Goal: Information Seeking & Learning: Learn about a topic

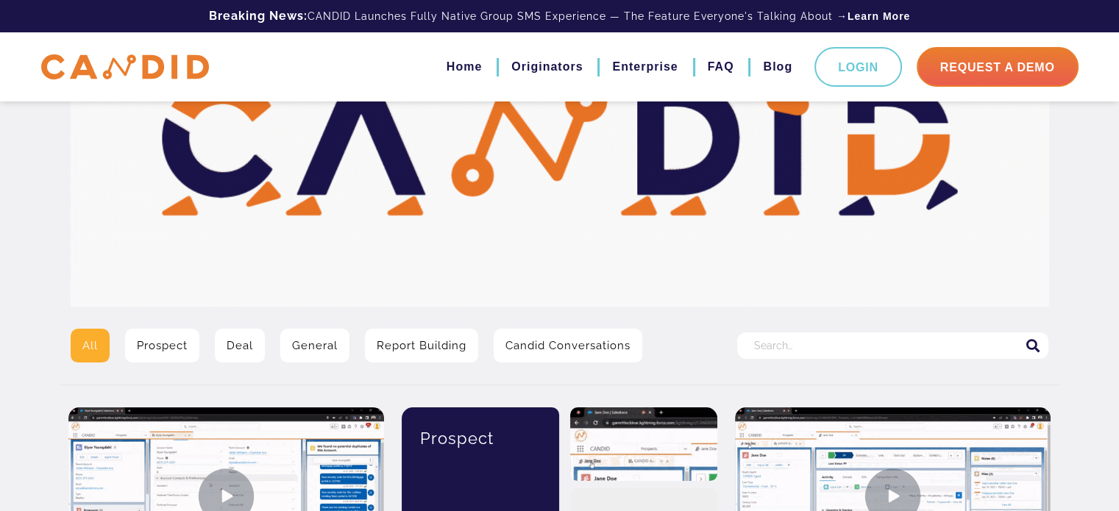
scroll to position [147, 0]
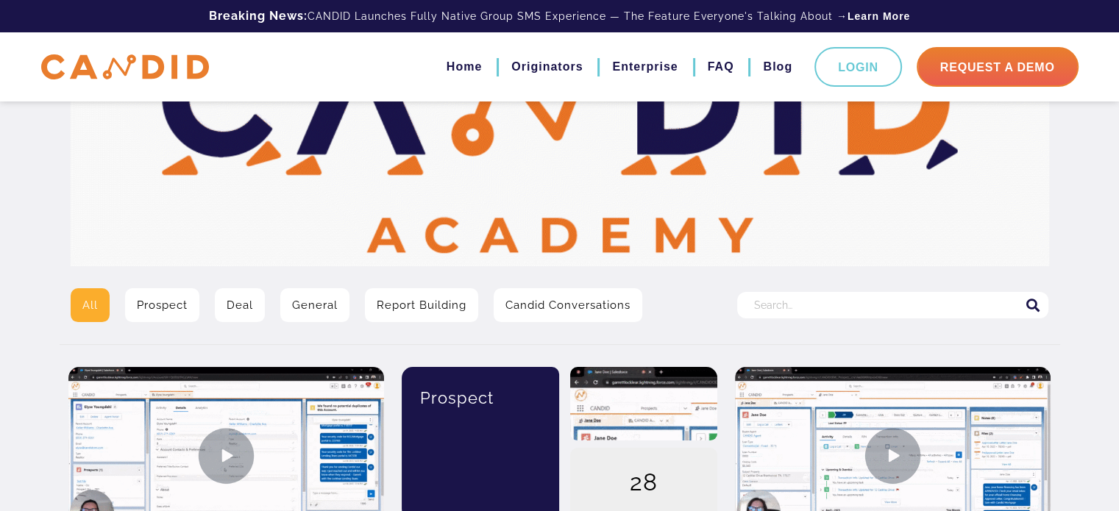
click at [828, 302] on input "Search for:" at bounding box center [892, 305] width 311 height 26
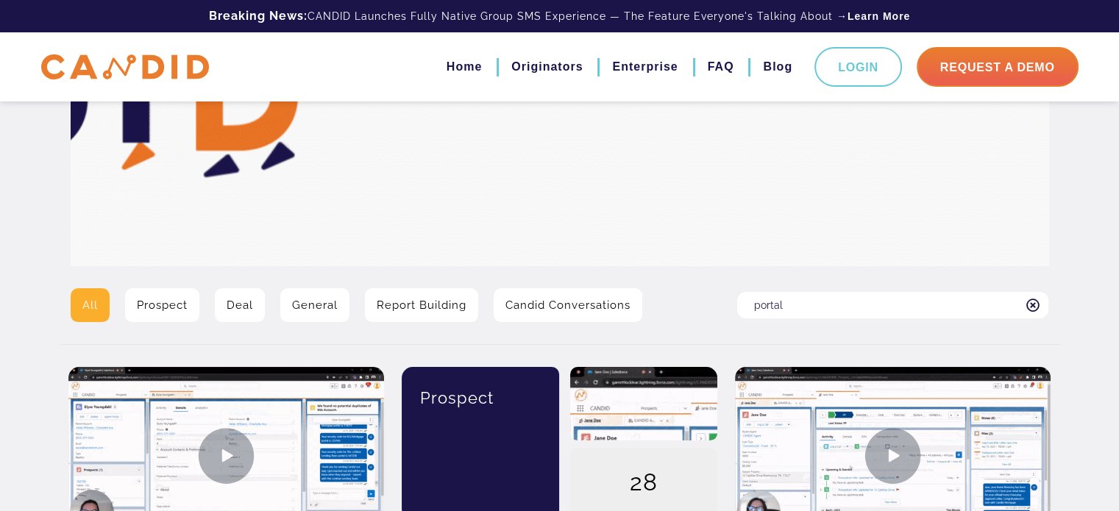
type input "portal"
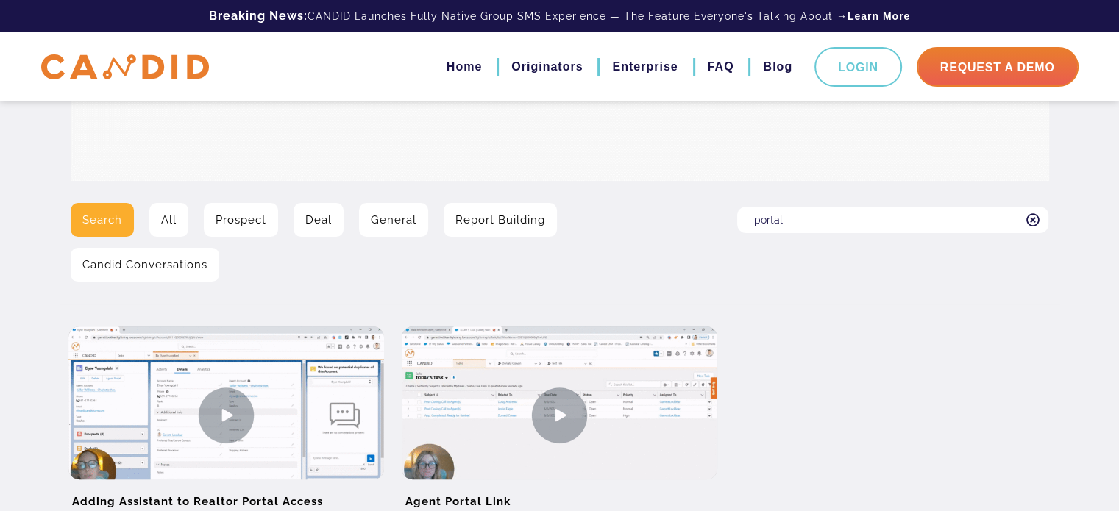
scroll to position [221, 0]
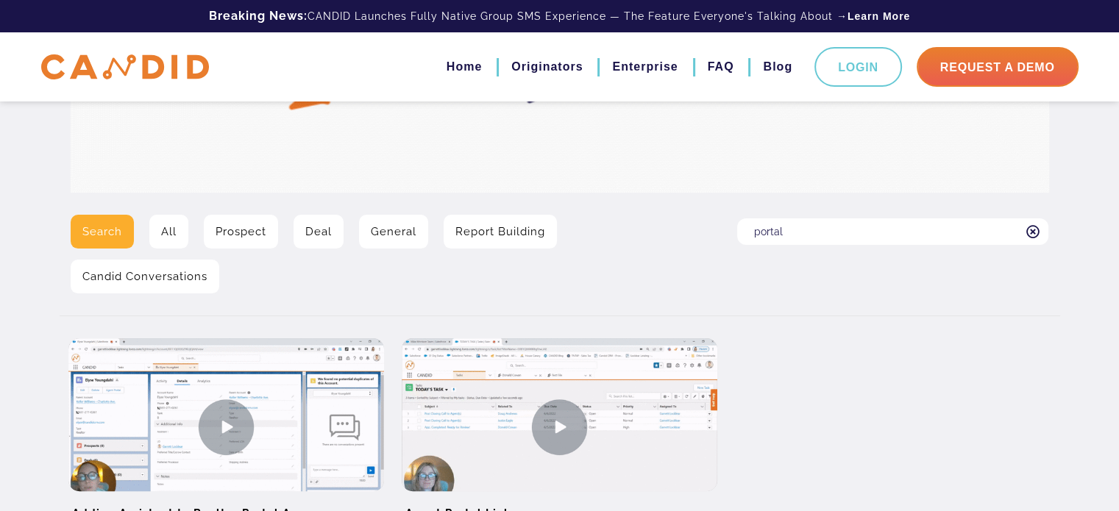
drag, startPoint x: 798, startPoint y: 234, endPoint x: 733, endPoint y: 240, distance: 65.7
click at [733, 238] on div "Search for: portal" at bounding box center [892, 260] width 333 height 90
type input "realtor"
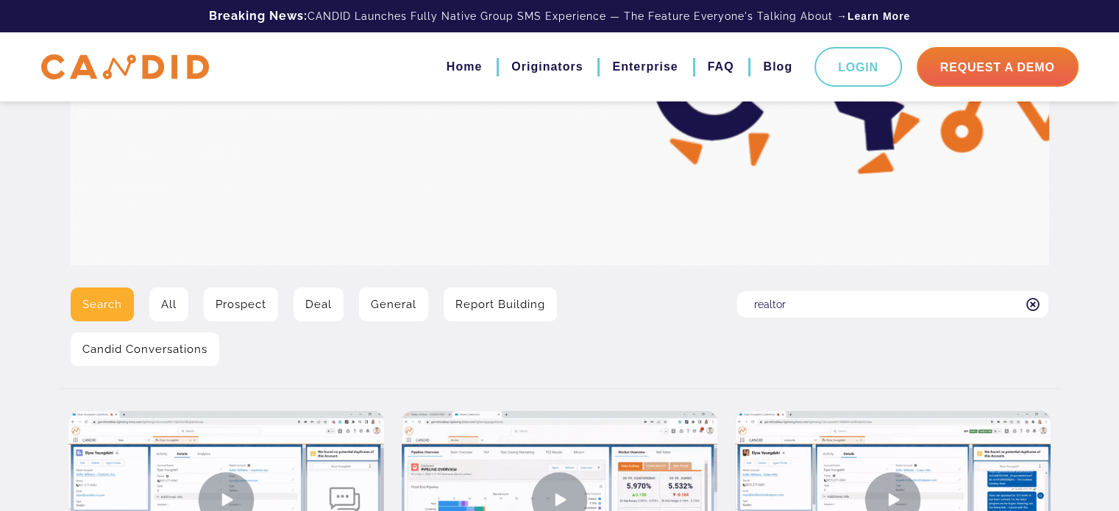
scroll to position [147, 0]
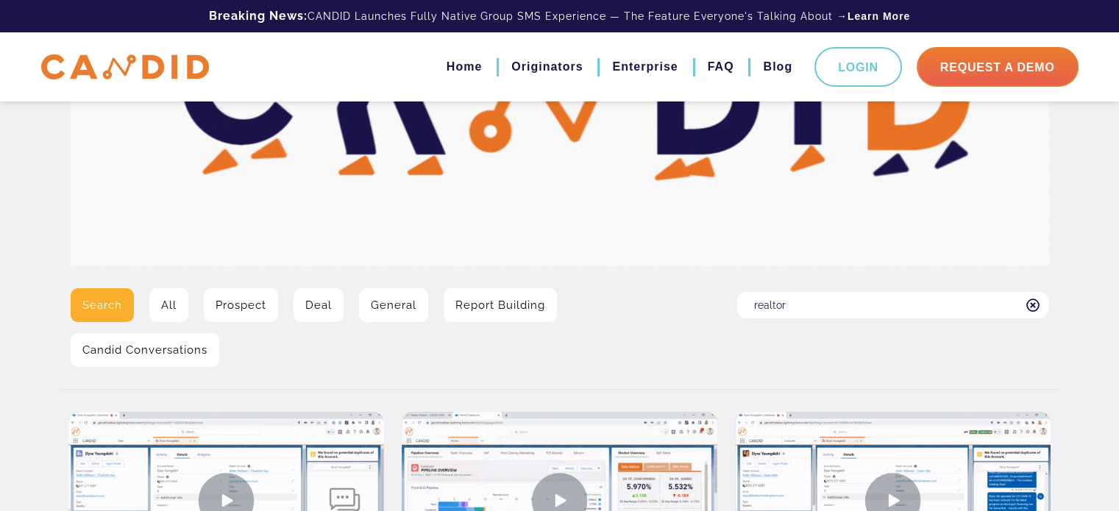
drag, startPoint x: 818, startPoint y: 304, endPoint x: 710, endPoint y: 318, distance: 108.3
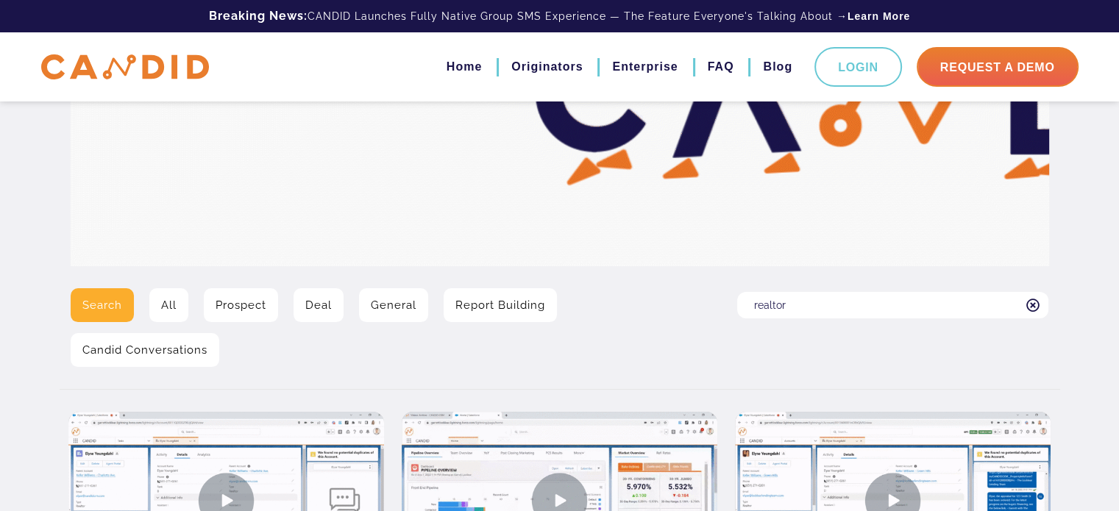
click at [711, 316] on div "Search All Prospect Deal General Report Building Candid Conversations Search fo…" at bounding box center [560, 333] width 1000 height 90
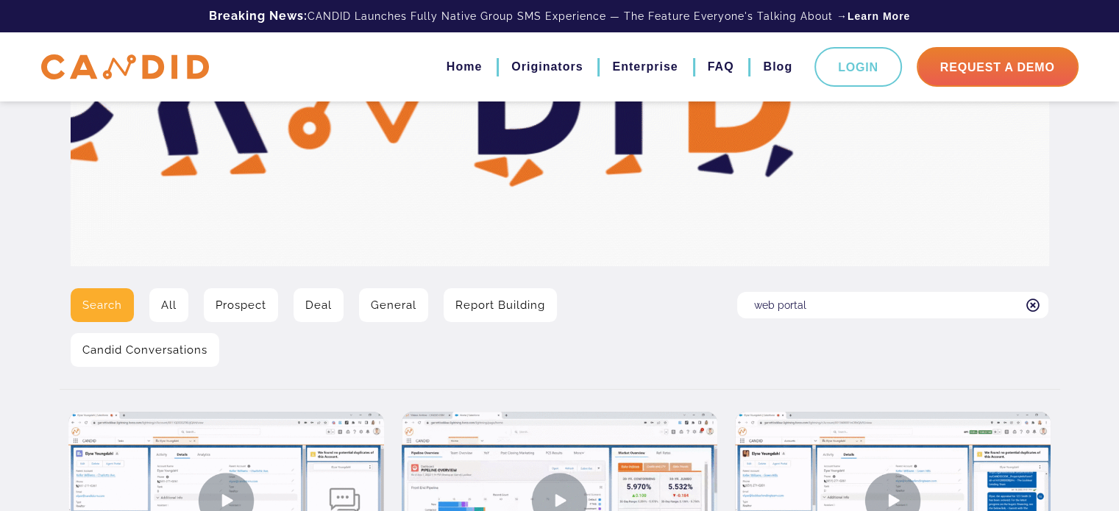
type input "web portal"
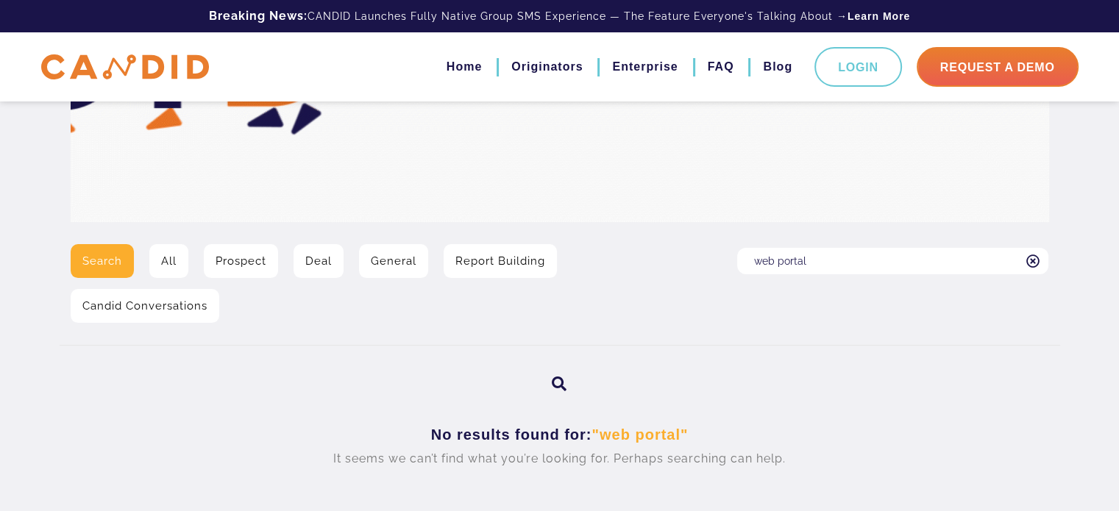
scroll to position [221, 0]
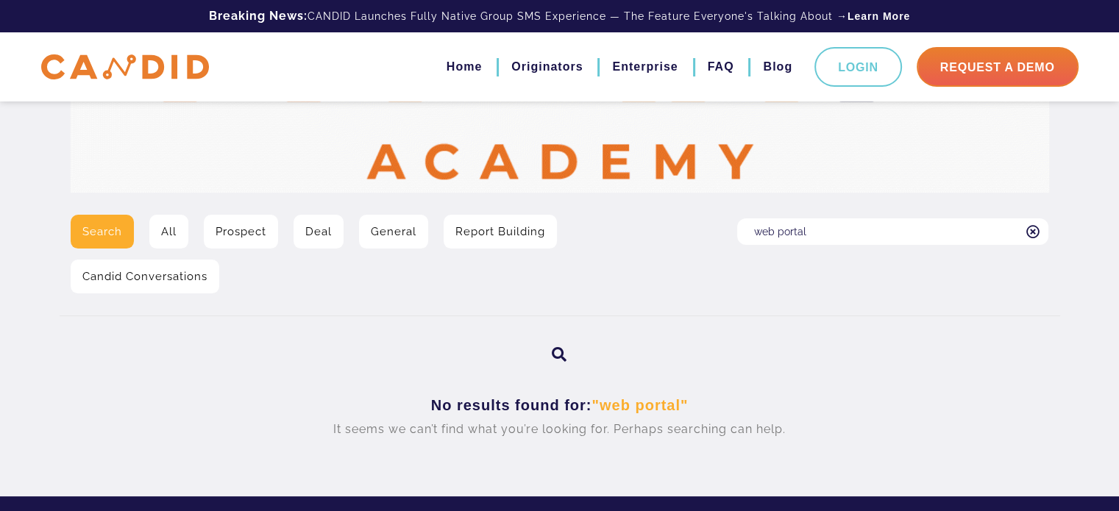
drag, startPoint x: 812, startPoint y: 235, endPoint x: 720, endPoint y: 240, distance: 92.0
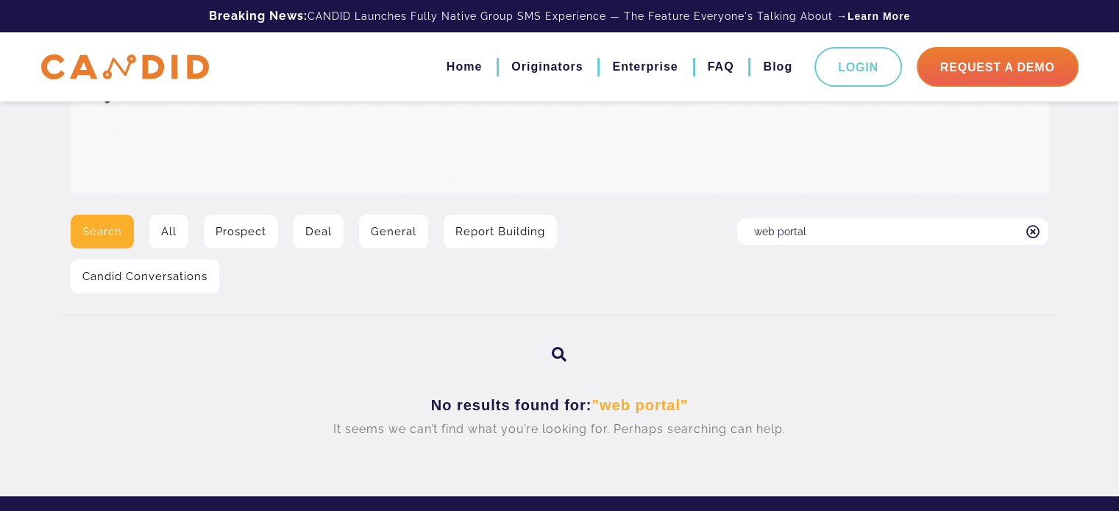
click at [720, 238] on div "Search All Prospect Deal General Report Building Candid Conversations Search fo…" at bounding box center [560, 260] width 1000 height 90
drag, startPoint x: 770, startPoint y: 232, endPoint x: 724, endPoint y: 238, distance: 45.9
click at [724, 235] on div "Search All Prospect Deal General Report Building Candid Conversations Search fo…" at bounding box center [560, 260] width 1000 height 90
type input "pipeline"
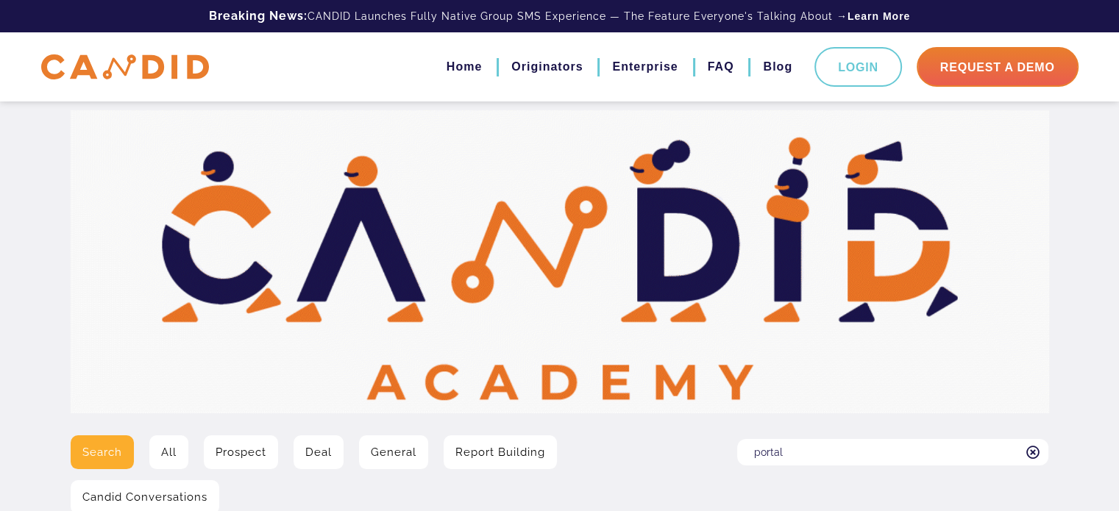
scroll to position [294, 0]
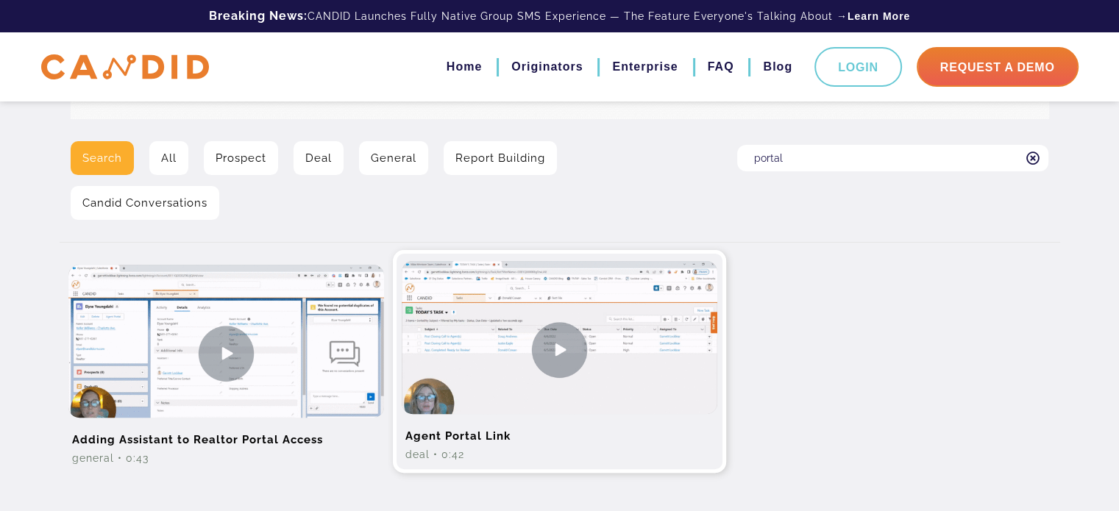
click at [571, 361] on img at bounding box center [560, 349] width 316 height 177
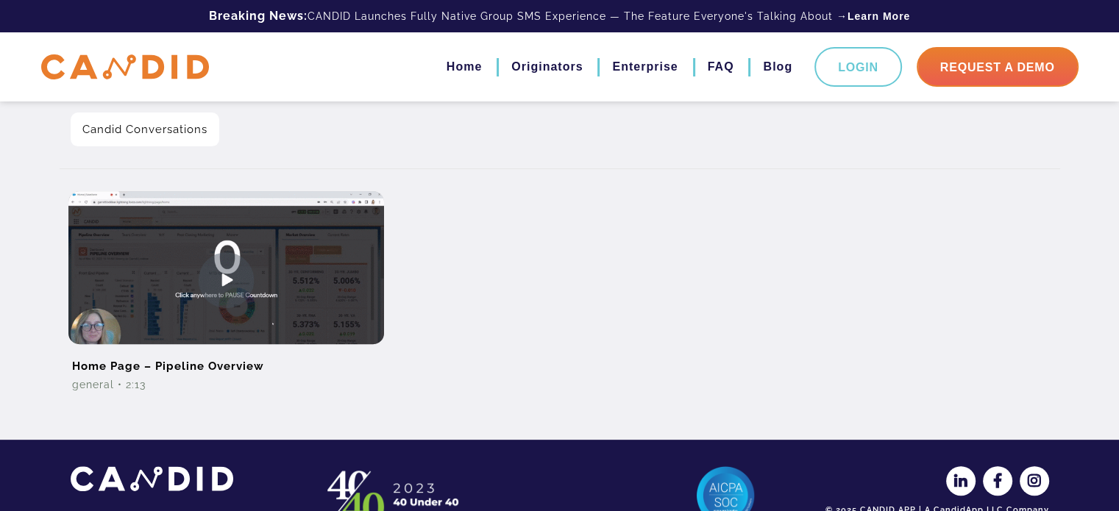
scroll to position [147, 0]
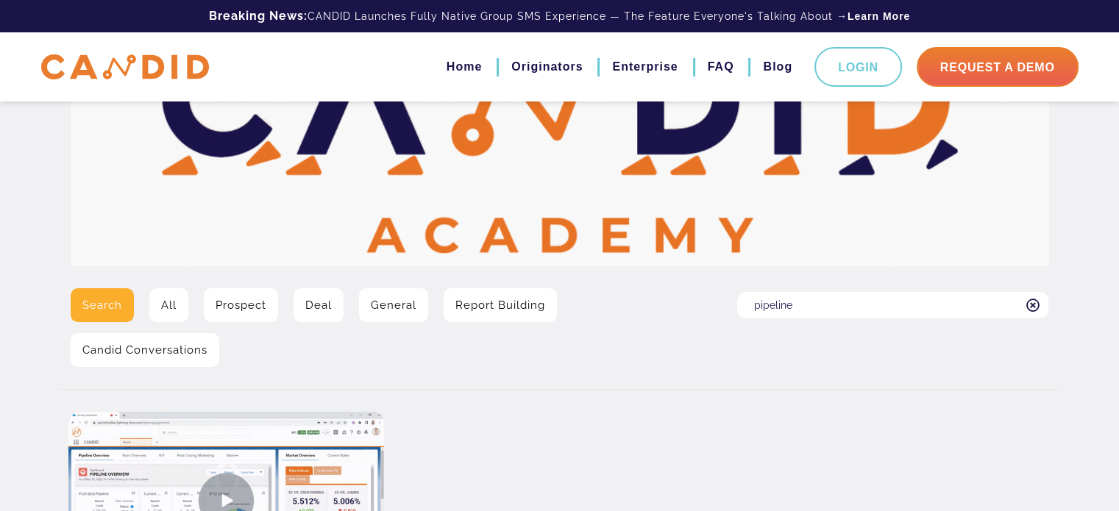
click at [402, 304] on link "General" at bounding box center [393, 305] width 69 height 34
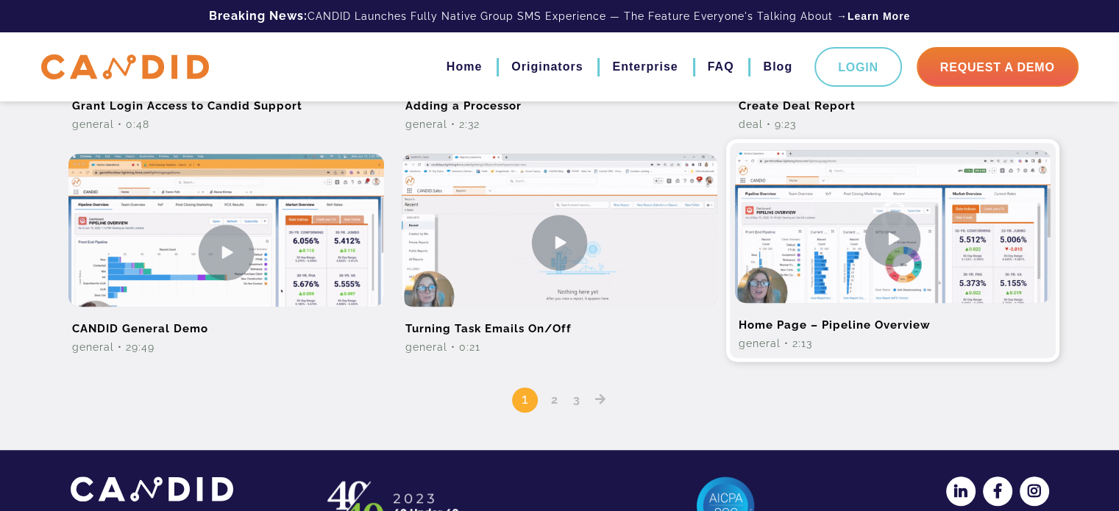
scroll to position [1030, 0]
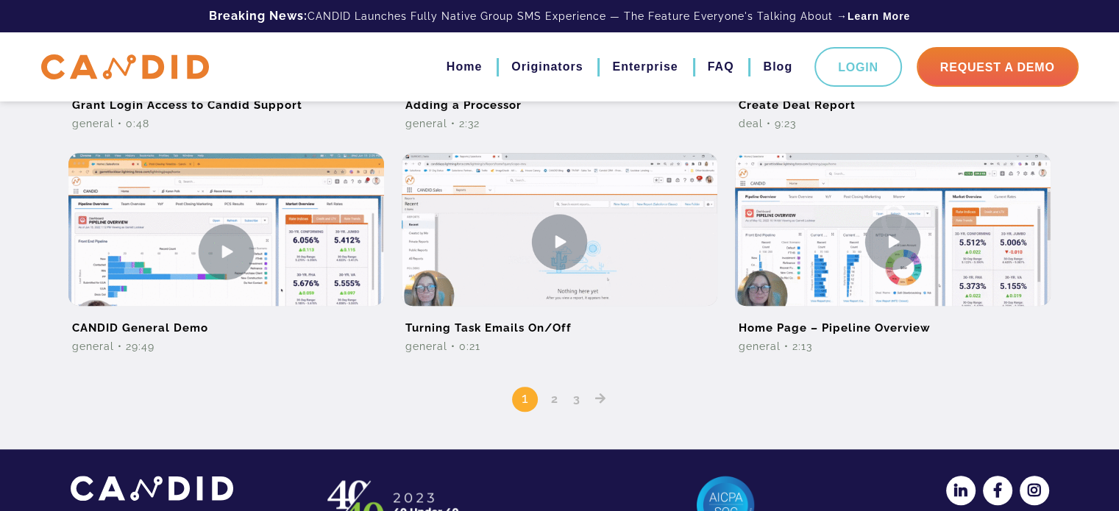
click at [554, 400] on link "2" at bounding box center [555, 399] width 18 height 14
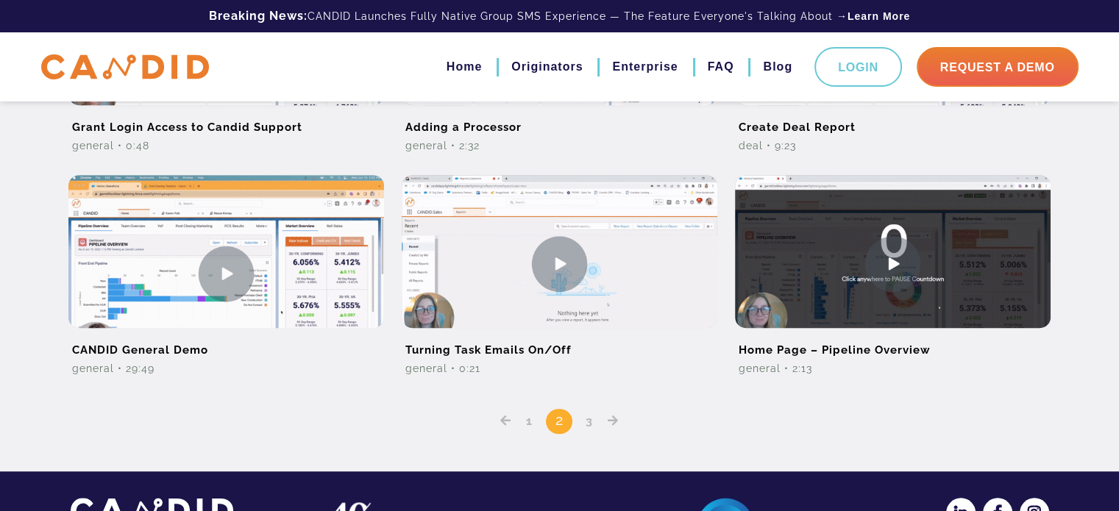
scroll to position [1030, 0]
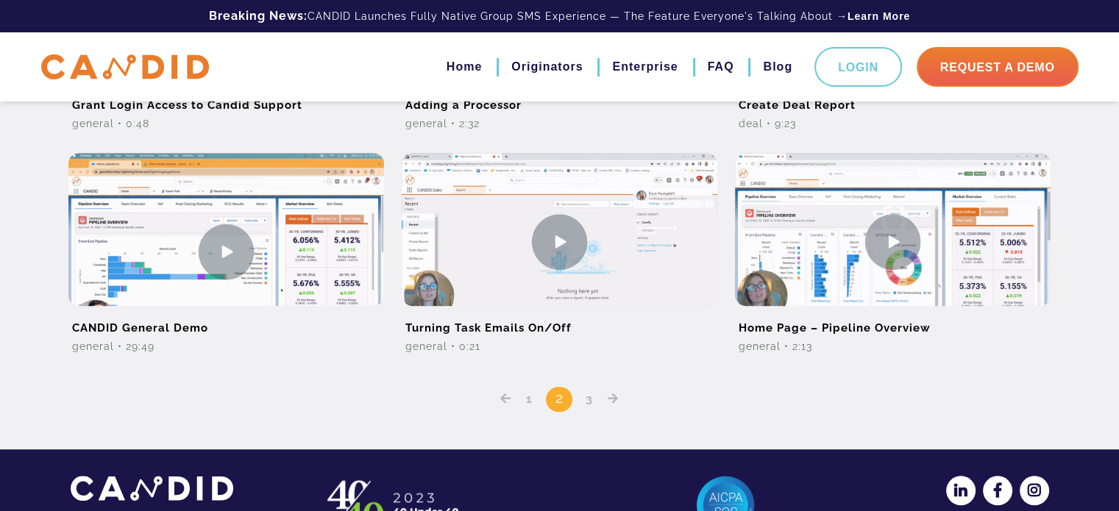
click at [585, 402] on link "3" at bounding box center [589, 399] width 18 height 14
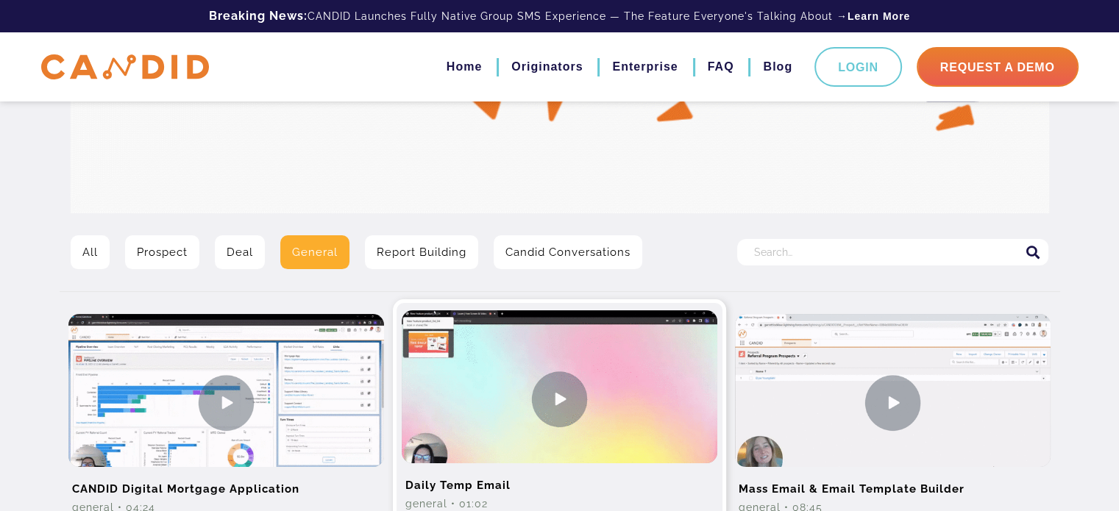
scroll to position [138, 0]
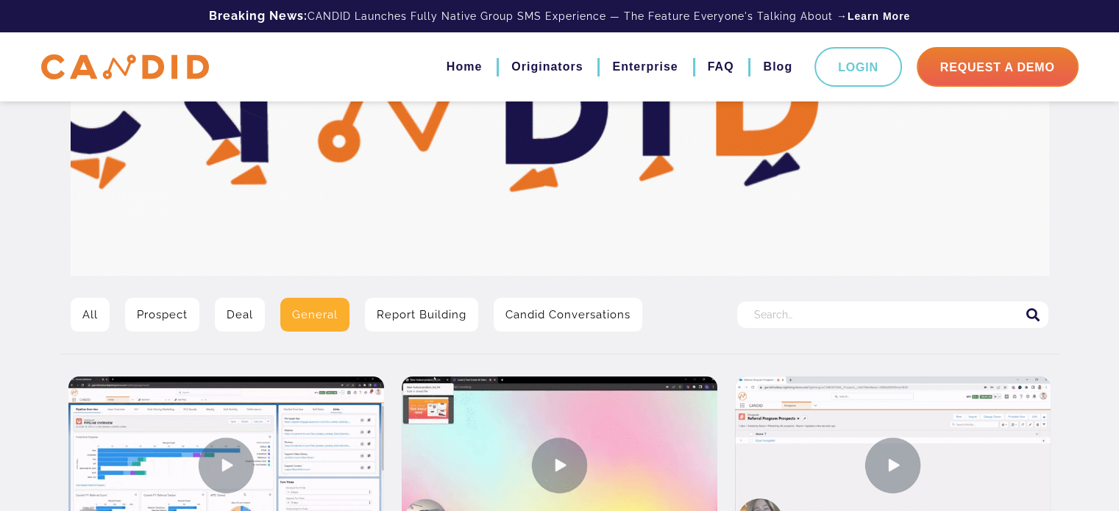
click at [435, 310] on link "Report Building" at bounding box center [421, 315] width 113 height 34
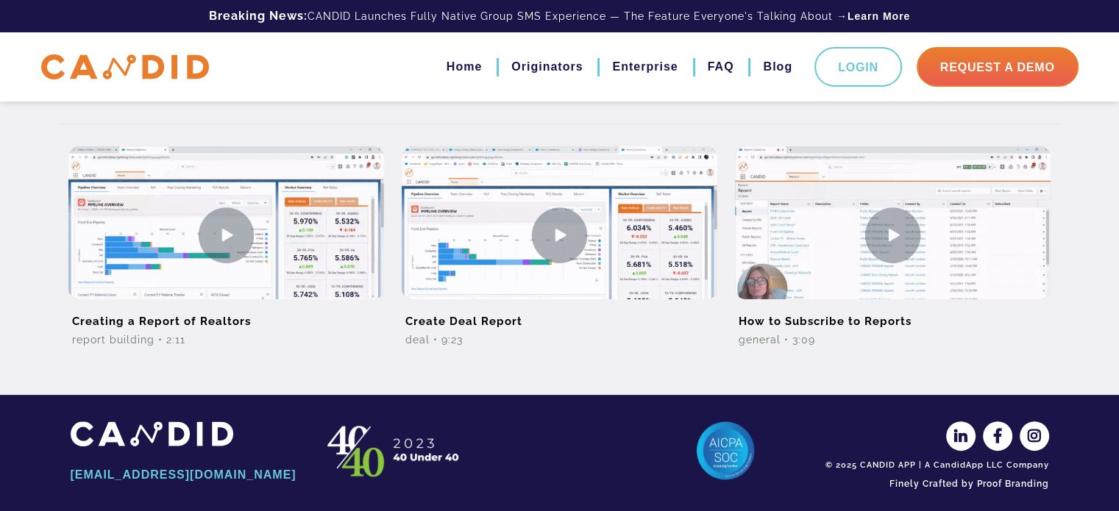
scroll to position [221, 0]
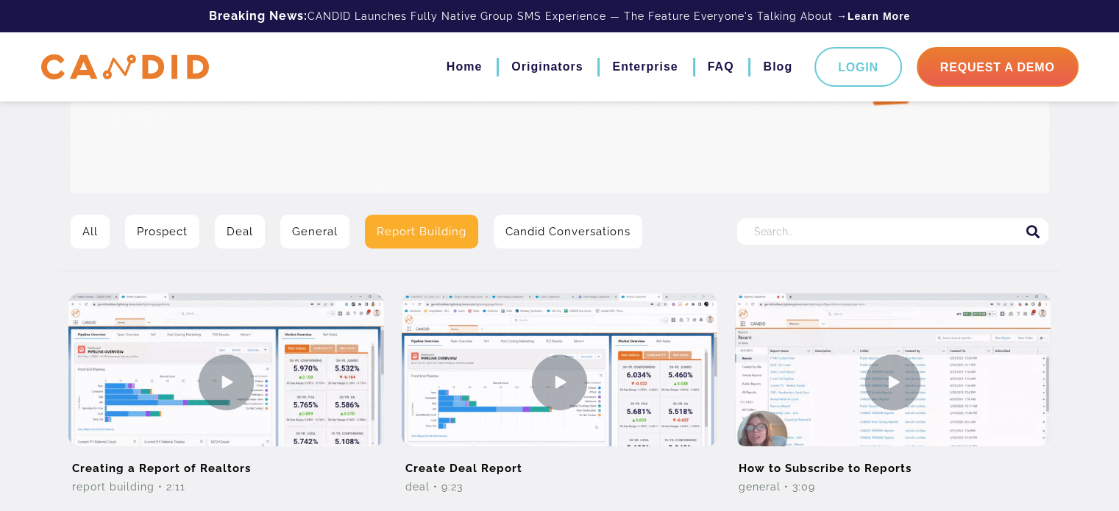
click at [174, 229] on link "Prospect" at bounding box center [162, 232] width 74 height 34
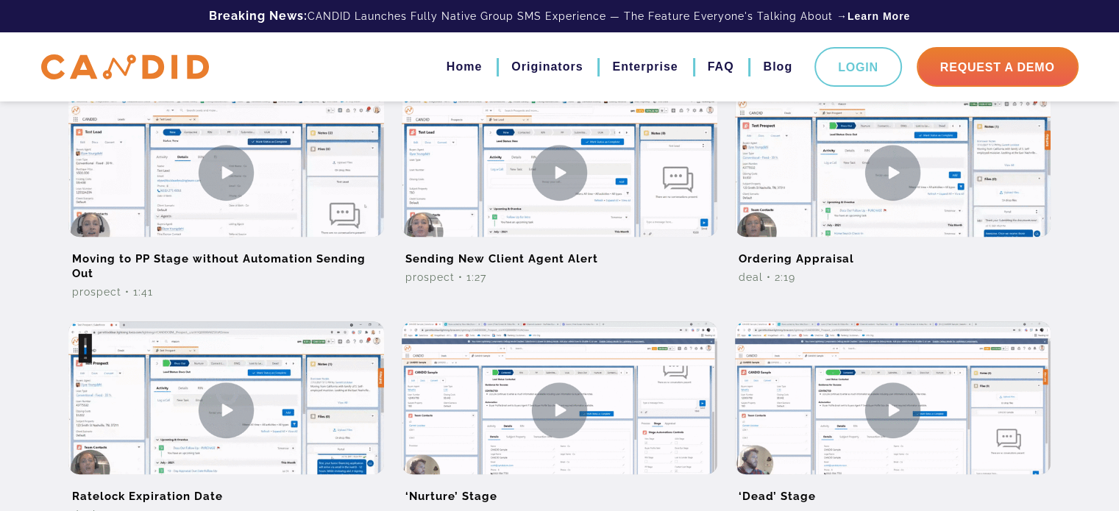
scroll to position [956, 0]
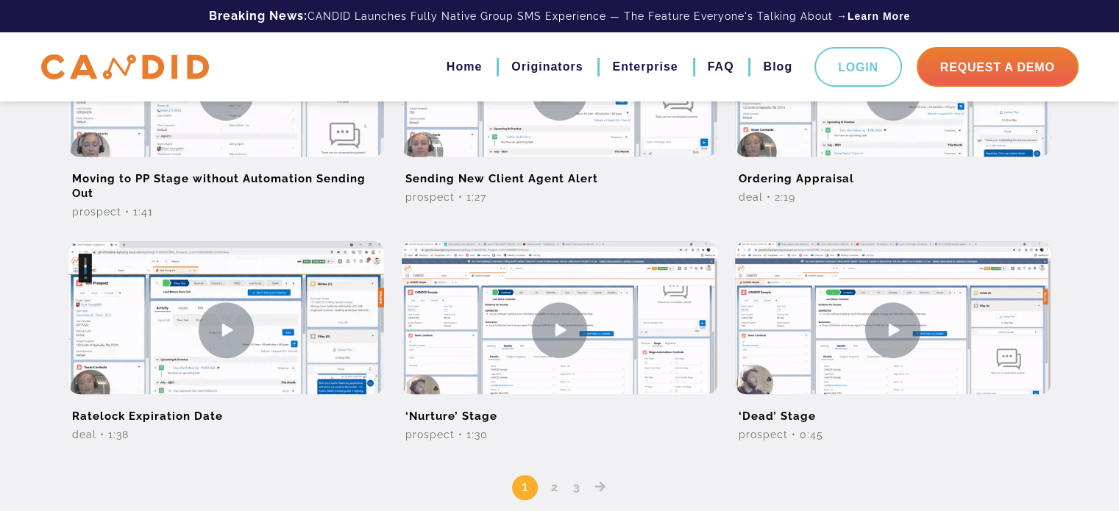
click at [556, 486] on link "2" at bounding box center [555, 487] width 18 height 14
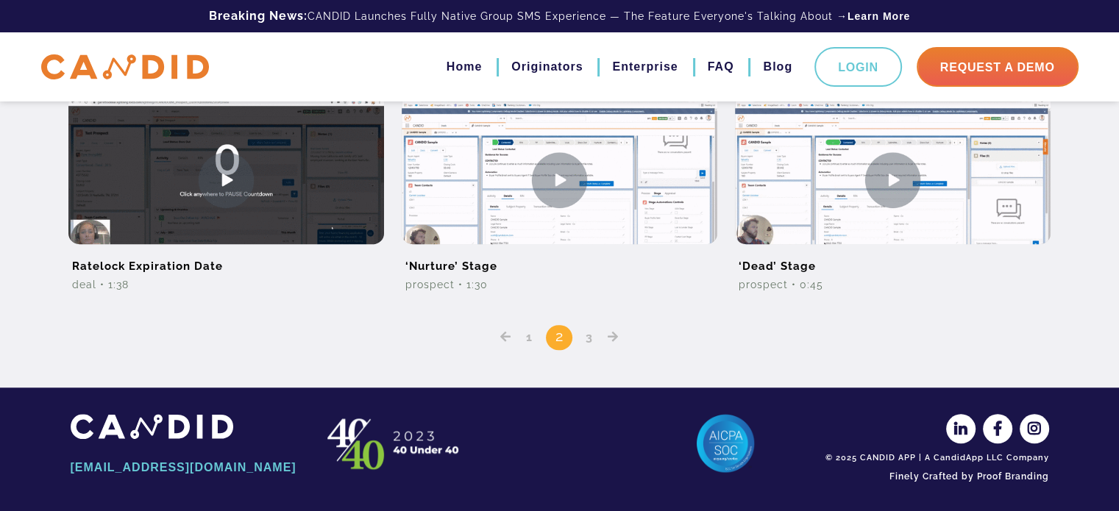
scroll to position [1108, 0]
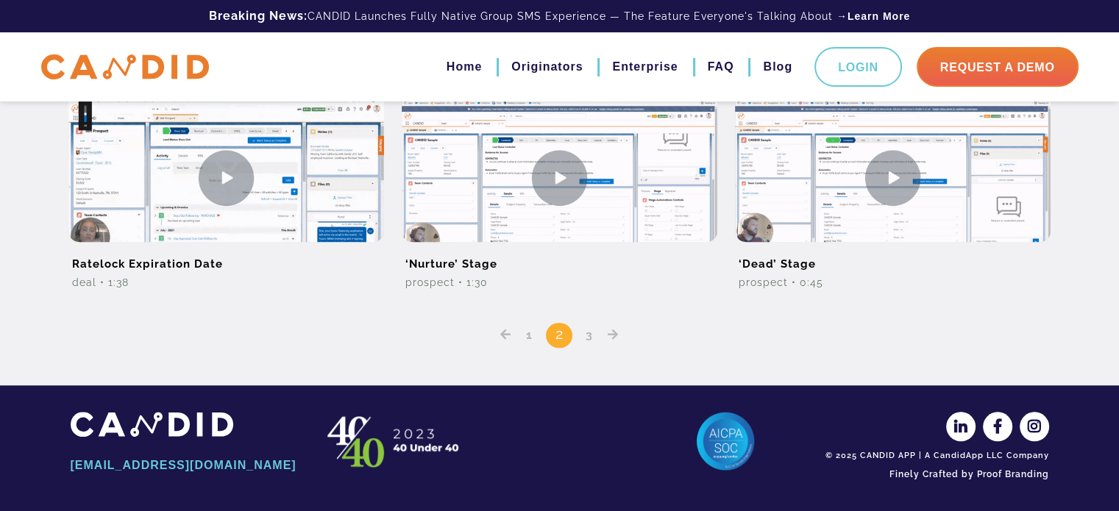
click at [605, 332] on link "Posts pagination" at bounding box center [612, 335] width 21 height 14
